Goal: Information Seeking & Learning: Learn about a topic

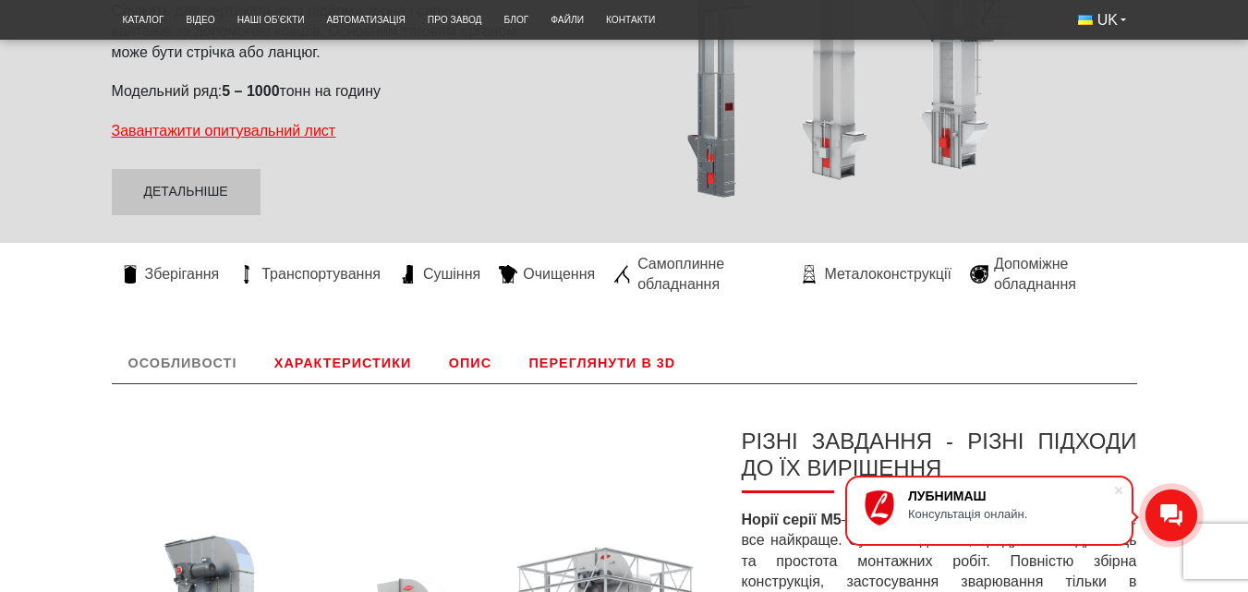
scroll to position [305, 0]
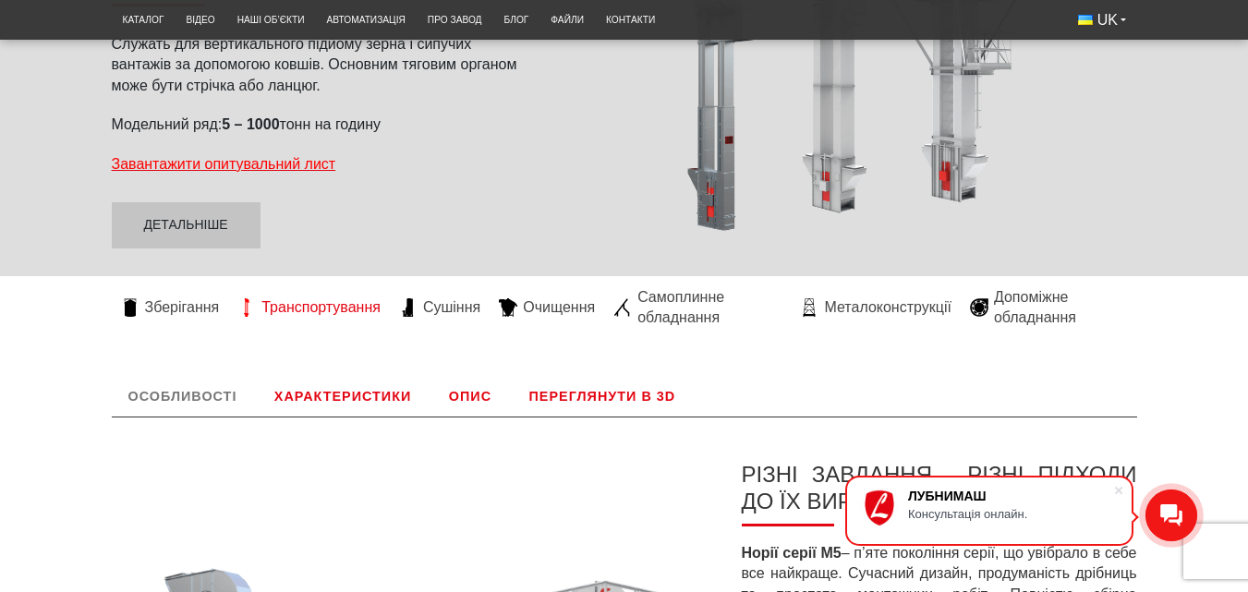
click at [344, 310] on span "Транспортування" at bounding box center [320, 307] width 119 height 20
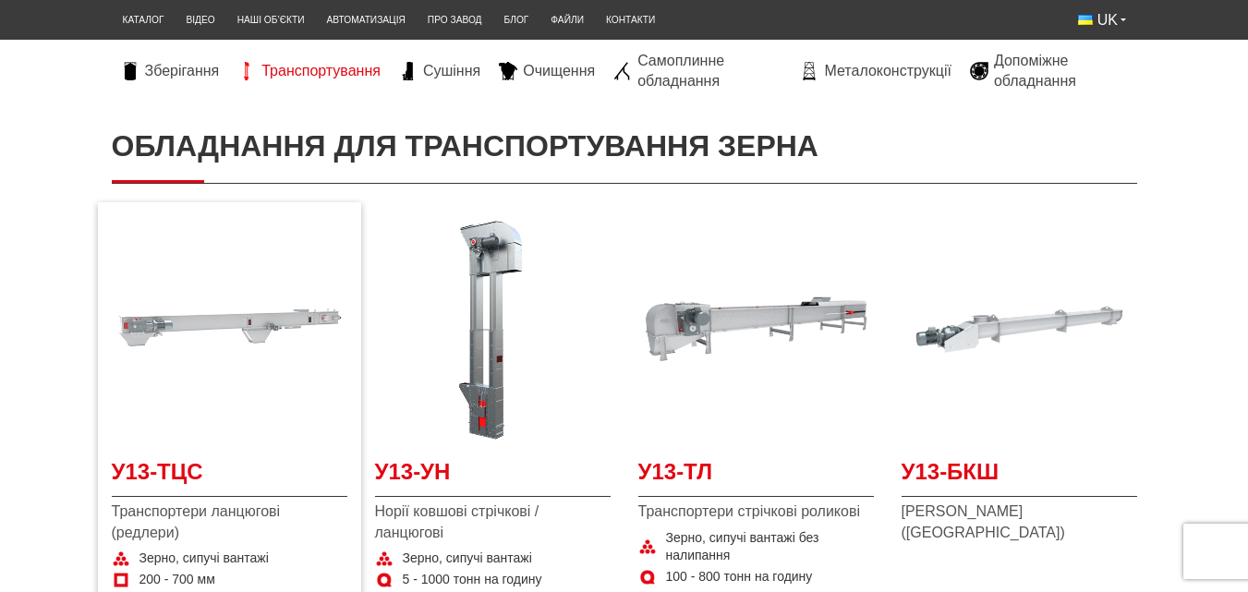
scroll to position [277, 0]
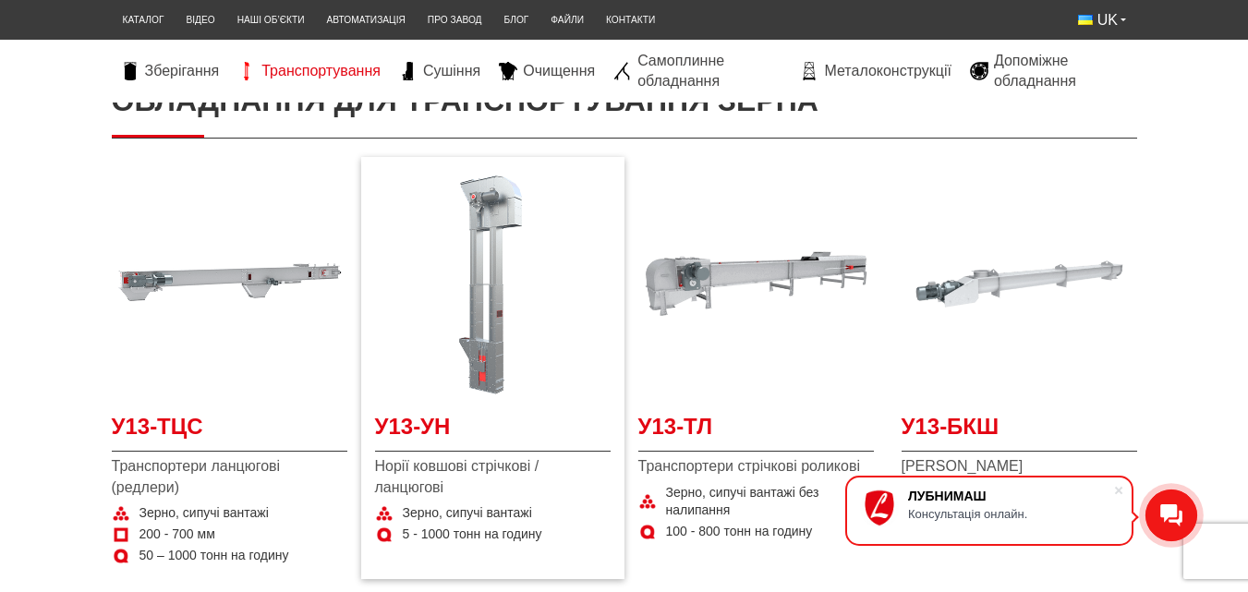
click at [501, 316] on img at bounding box center [492, 283] width 235 height 235
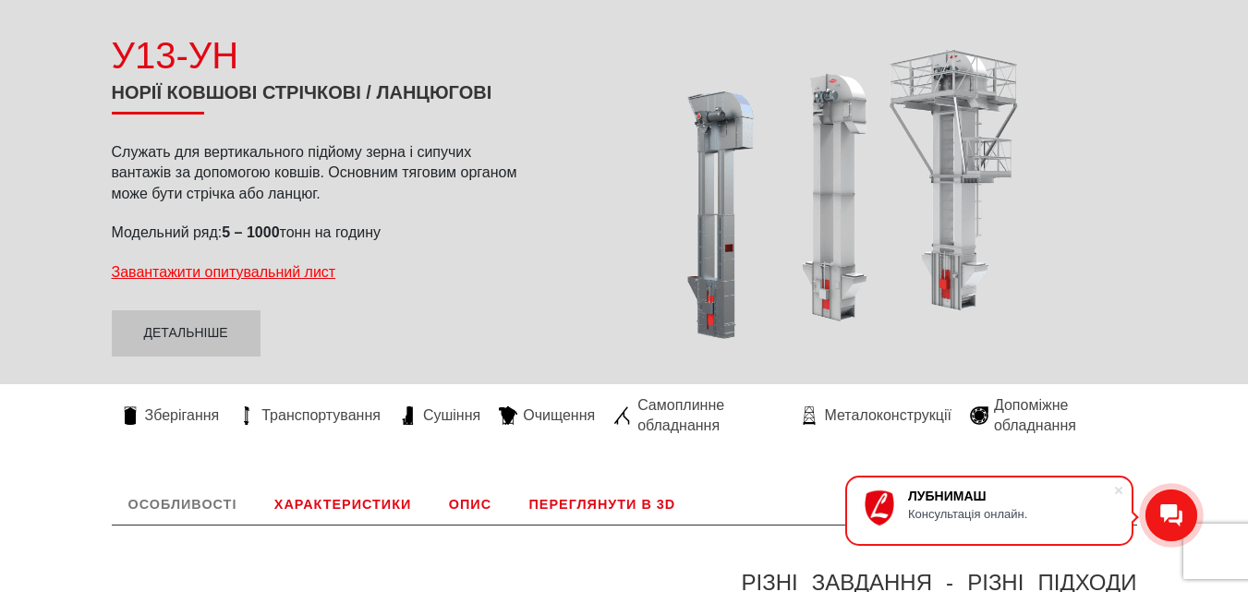
scroll to position [92, 0]
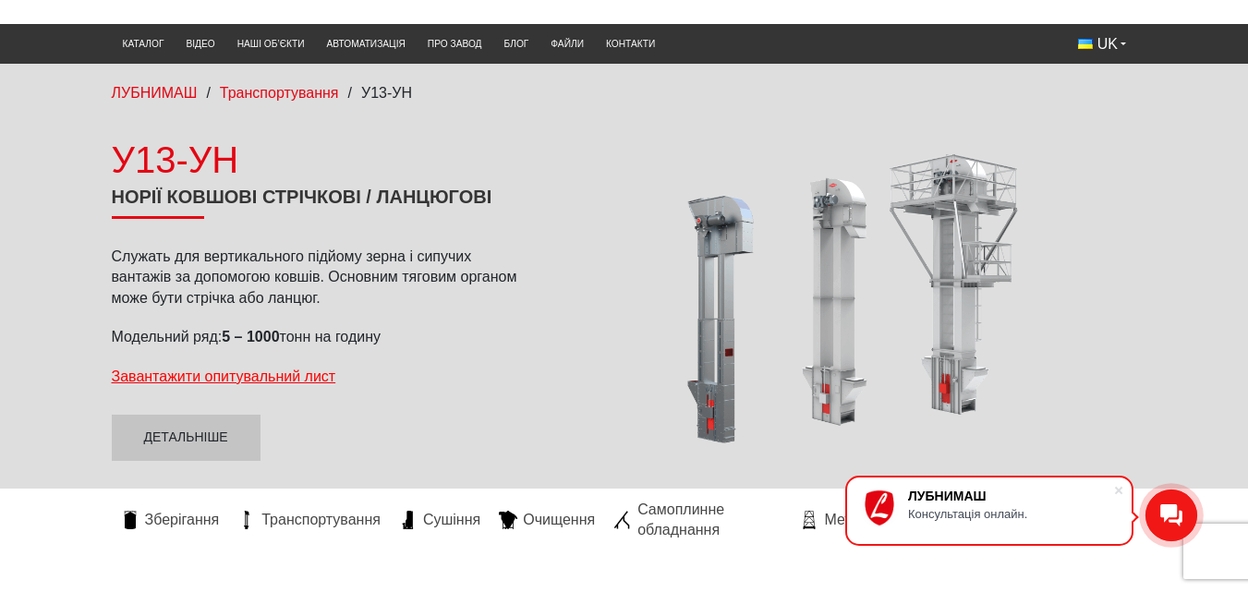
click at [1114, 435] on div at bounding box center [843, 297] width 586 height 297
